Goal: Obtain resource: Download file/media

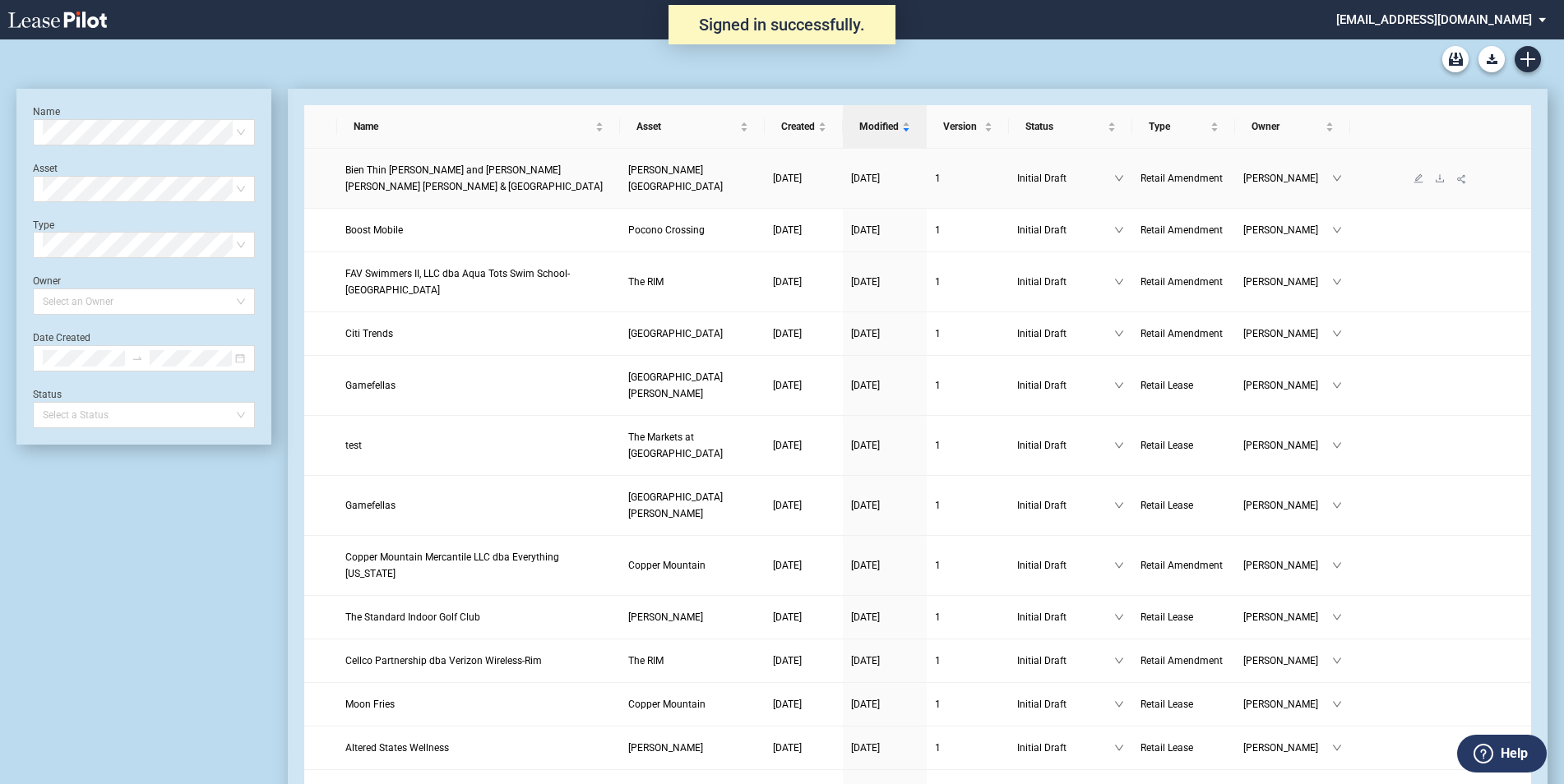
click at [471, 167] on span "Bien Thin [PERSON_NAME] and [PERSON_NAME] [PERSON_NAME] [PERSON_NAME] & [GEOGRA…" at bounding box center [474, 178] width 257 height 28
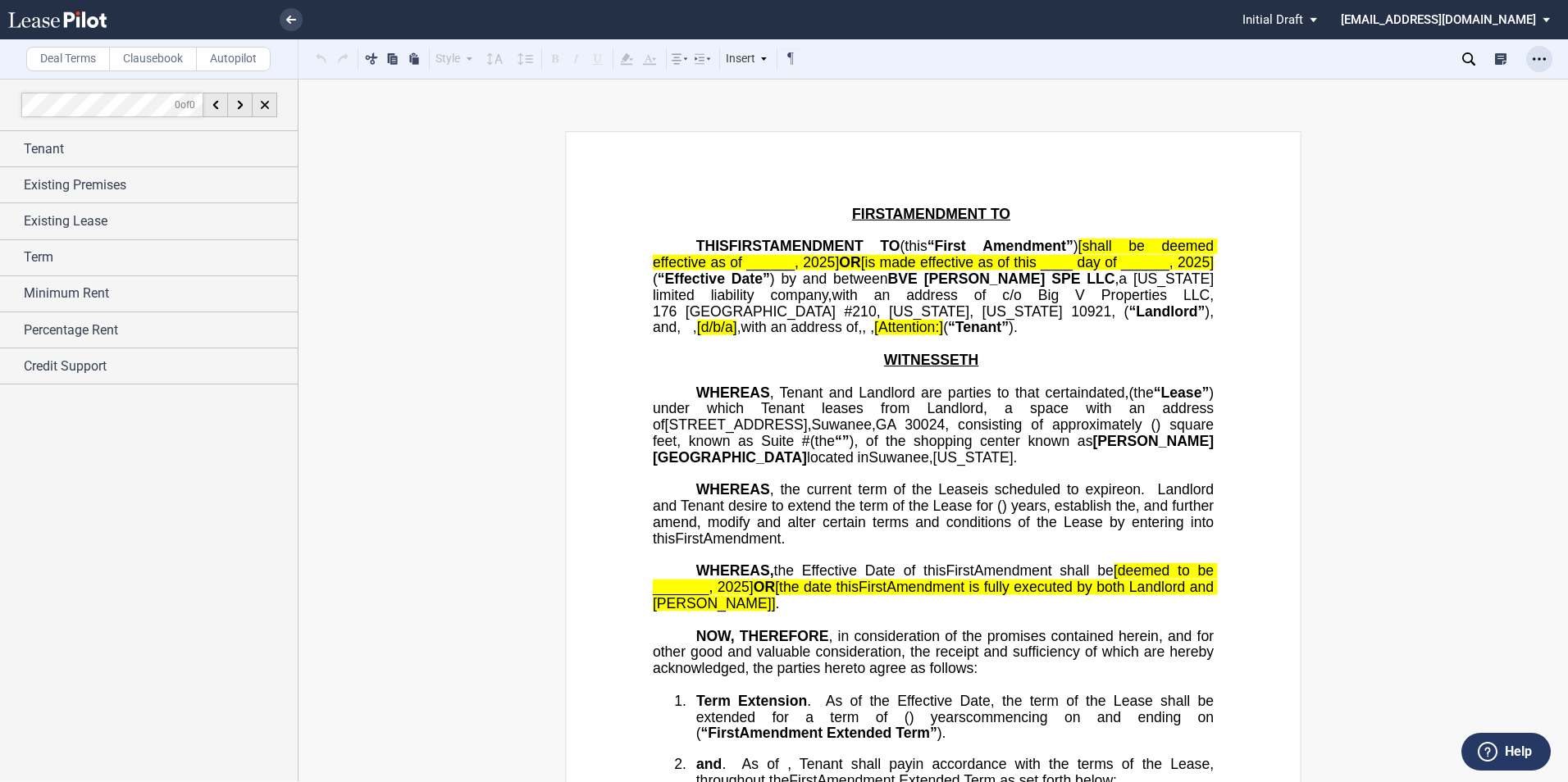
click at [1540, 59] on use "Open Lease options menu" at bounding box center [1540, 59] width 13 height 3
click at [1377, 86] on div "Download" at bounding box center [1444, 88] width 200 height 14
